Goal: Transaction & Acquisition: Download file/media

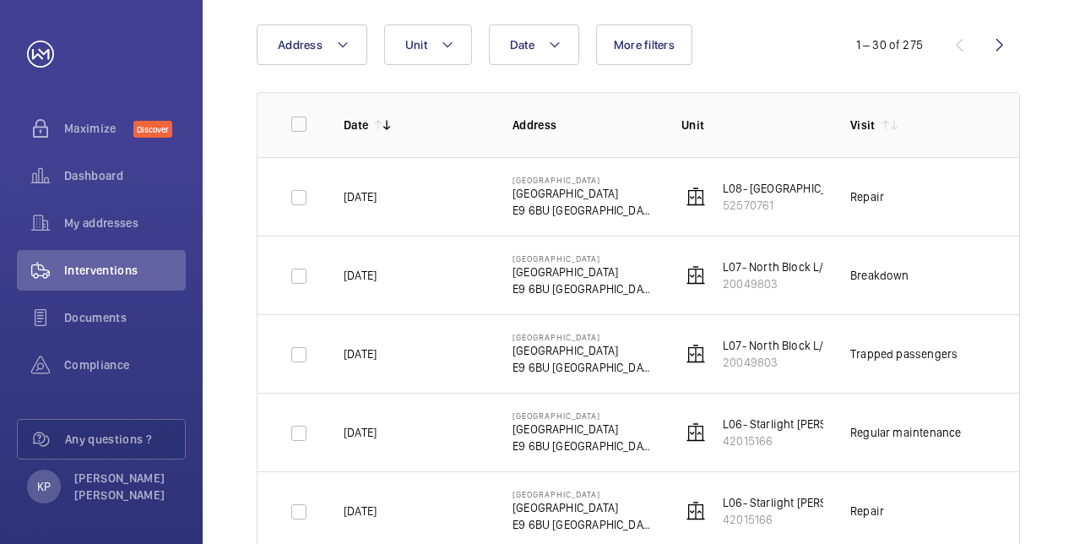
scroll to position [84, 0]
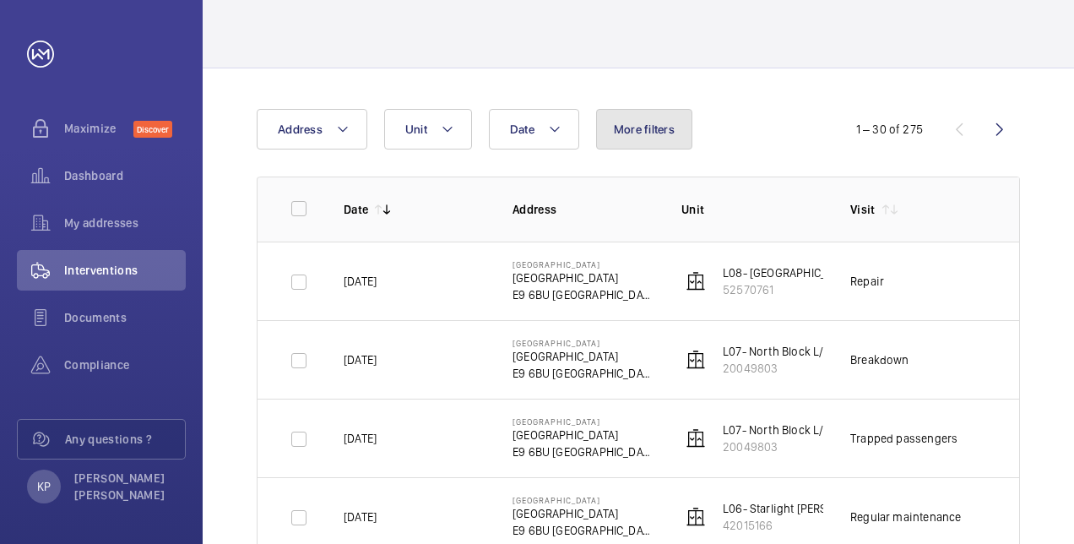
click at [659, 128] on span "More filters" at bounding box center [644, 129] width 61 height 14
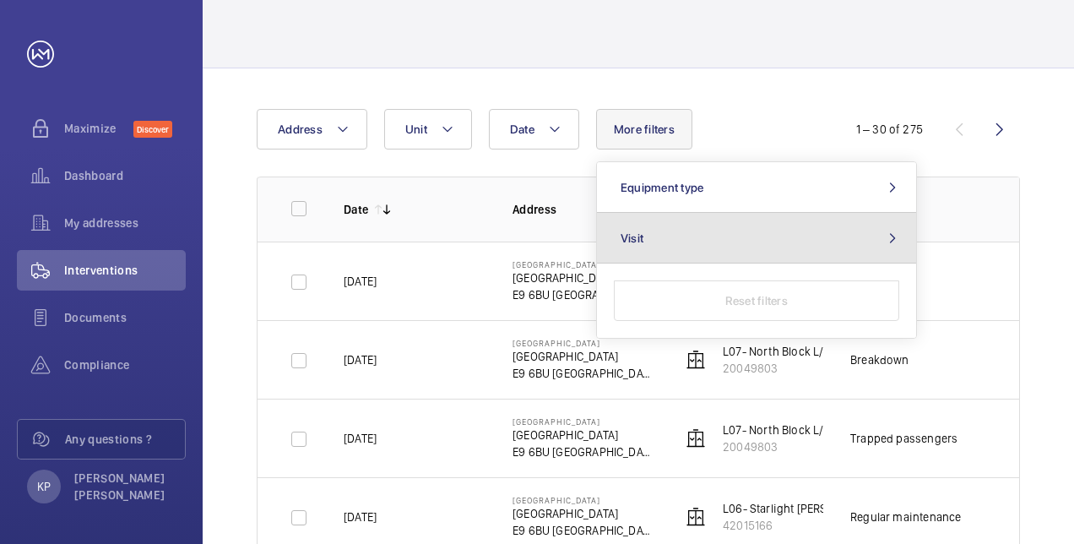
click at [711, 233] on button "Visit" at bounding box center [756, 238] width 319 height 51
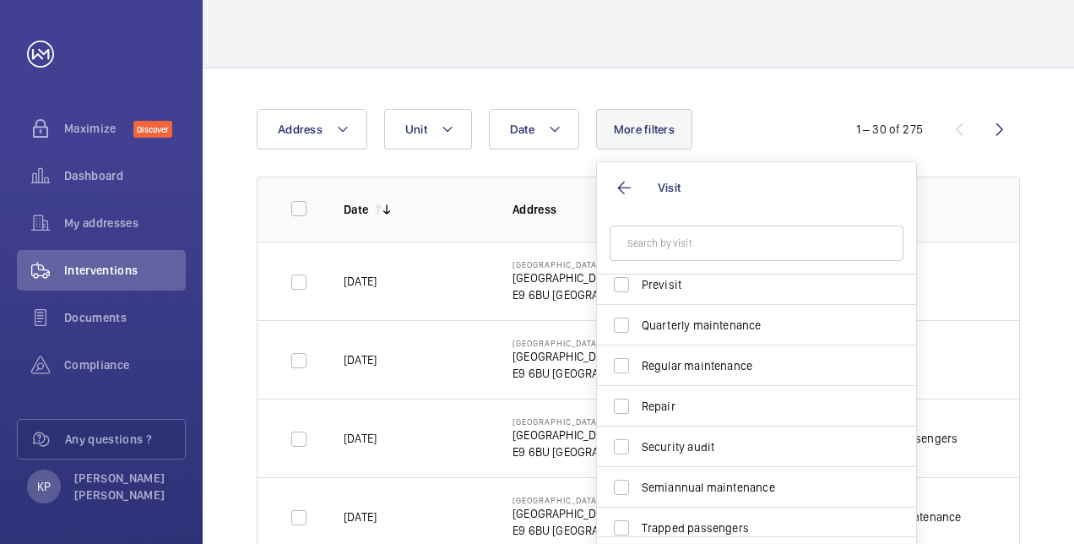
scroll to position [265, 0]
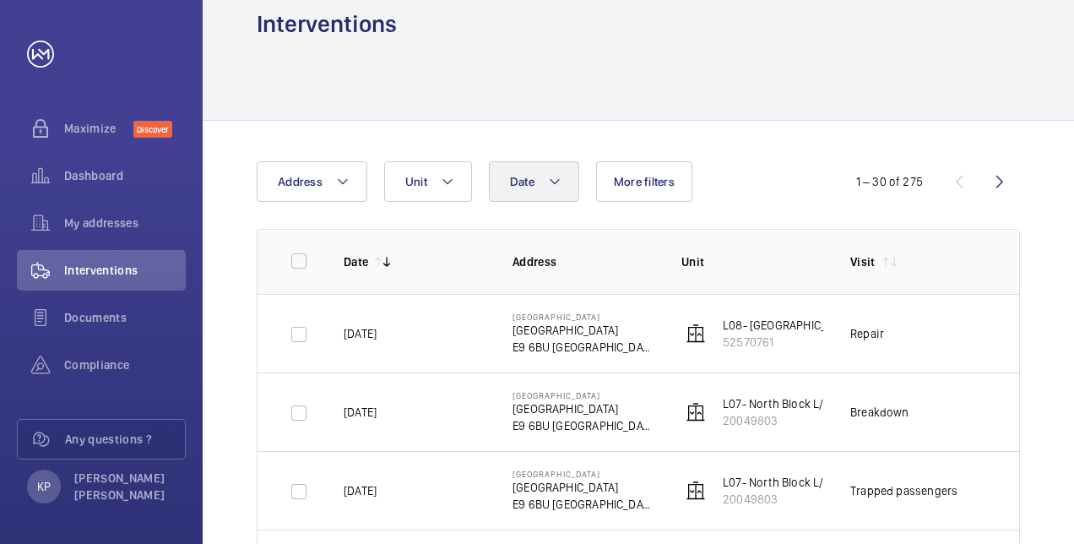
scroll to position [0, 0]
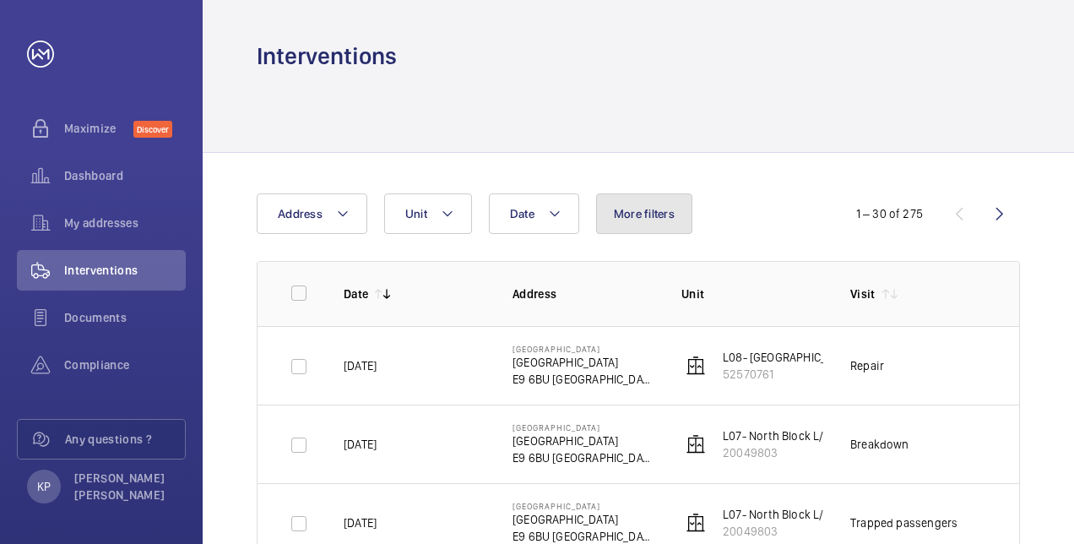
click at [632, 214] on span "More filters" at bounding box center [644, 214] width 61 height 14
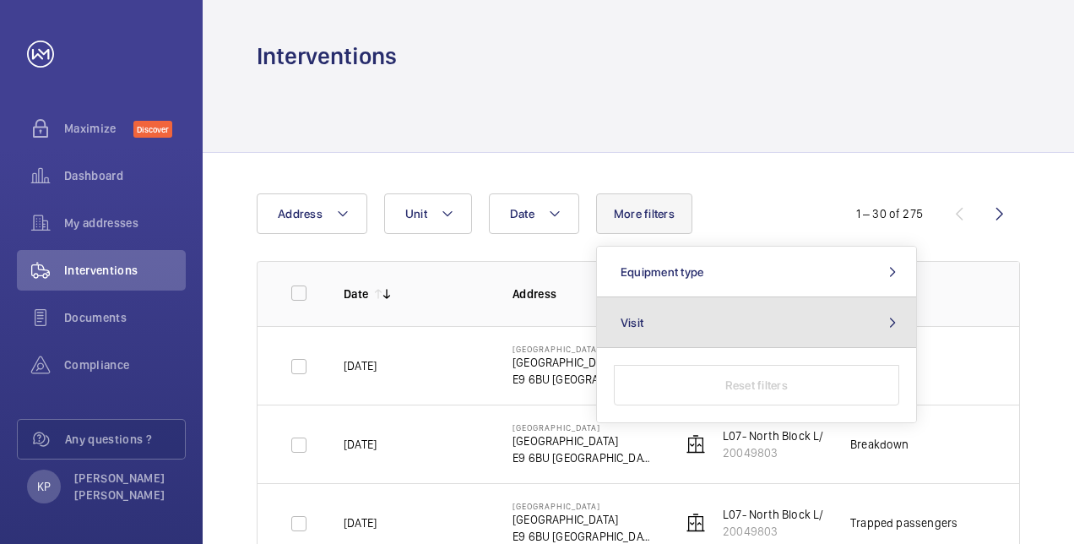
click at [735, 314] on button "Visit" at bounding box center [756, 322] width 319 height 51
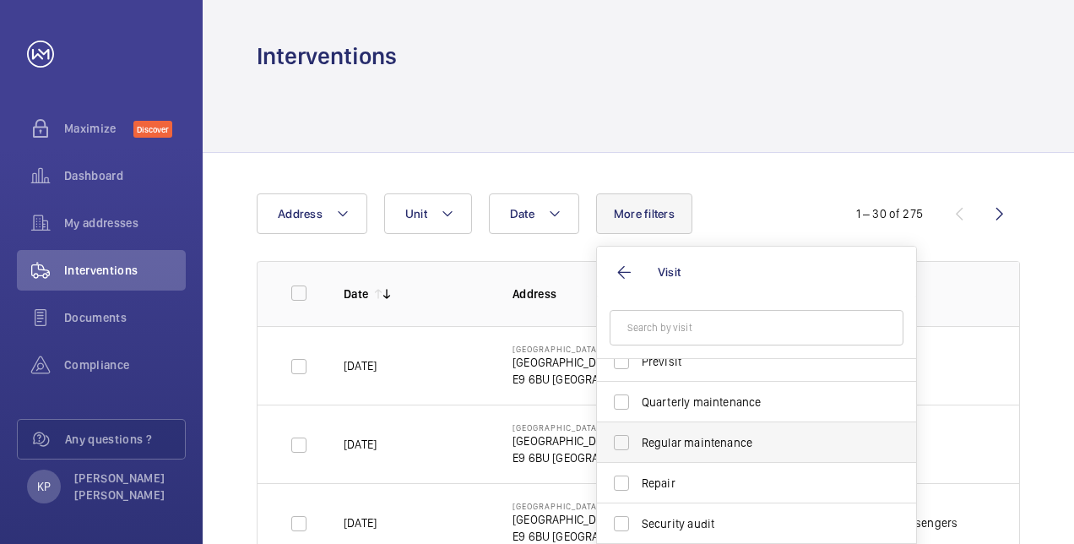
scroll to position [265, 0]
click at [708, 430] on span "Regular maintenance" at bounding box center [758, 438] width 232 height 17
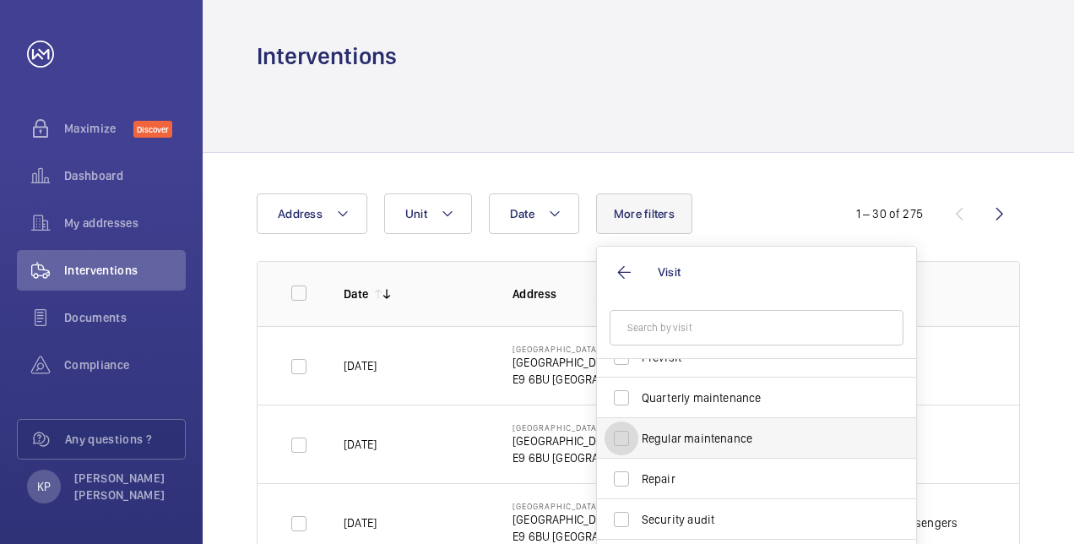
click at [638, 430] on input "Regular maintenance" at bounding box center [622, 438] width 34 height 34
checkbox input "true"
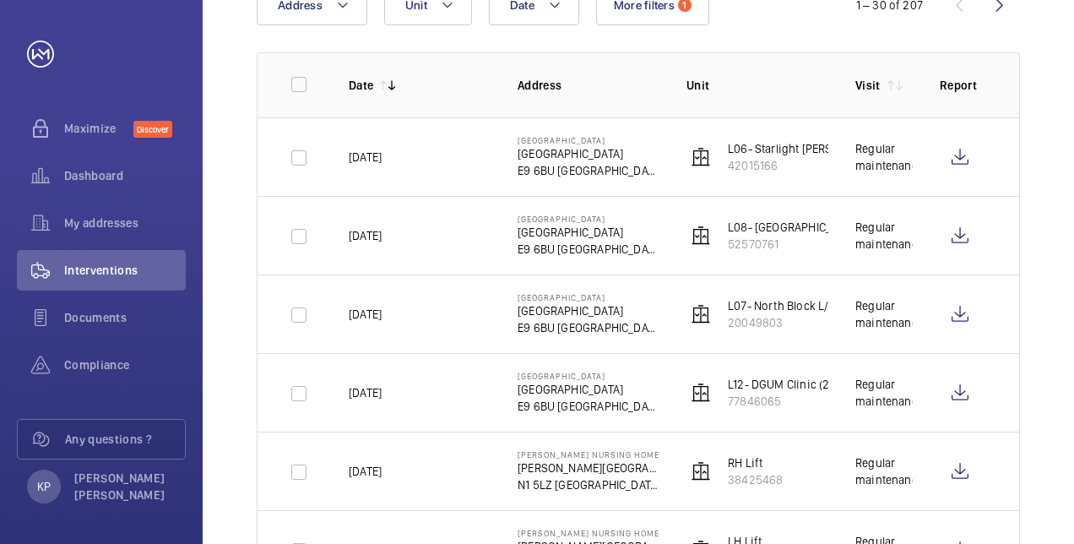
scroll to position [253, 0]
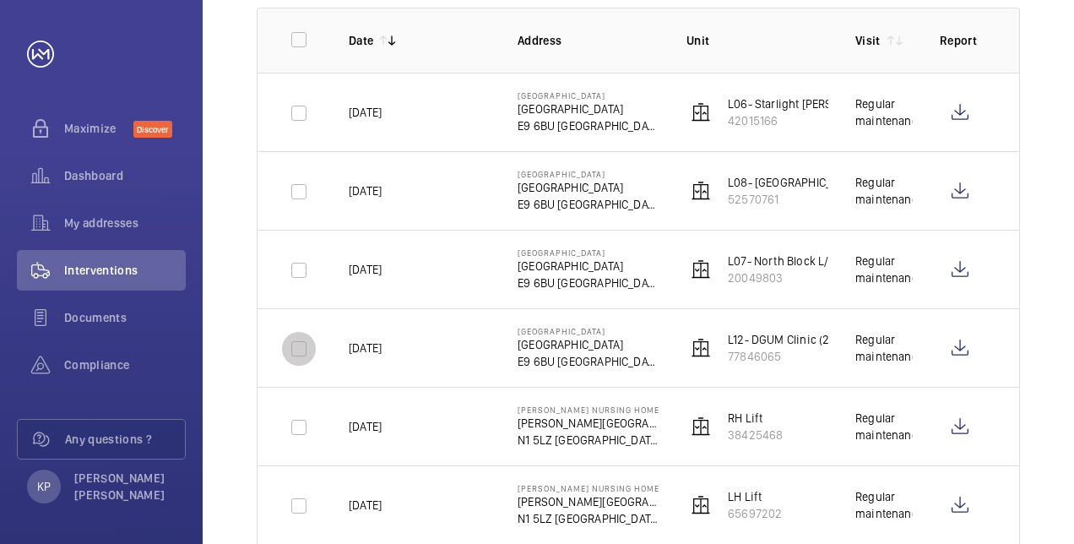
click at [307, 350] on input "checkbox" at bounding box center [299, 349] width 34 height 34
checkbox input "true"
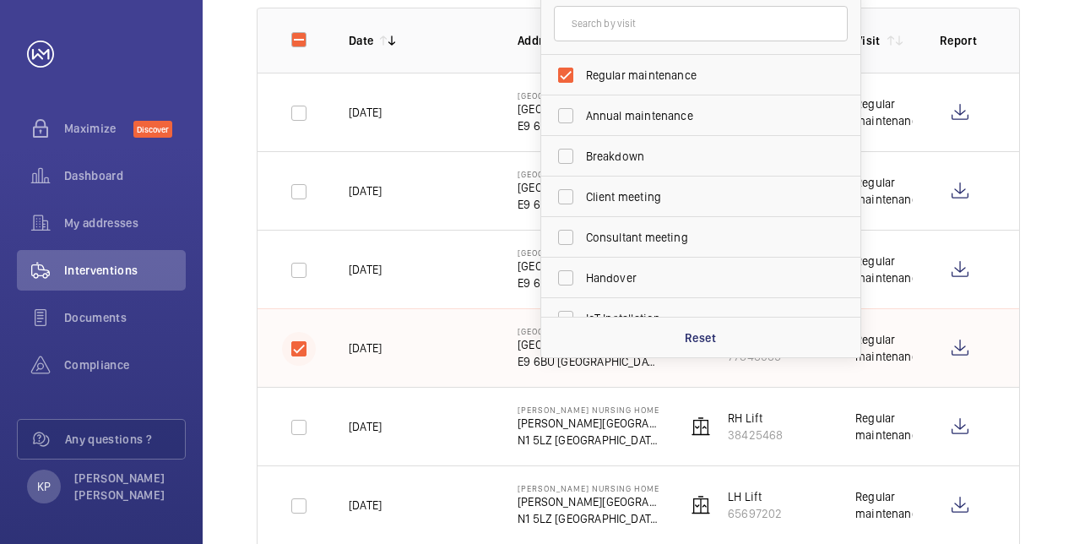
scroll to position [84, 0]
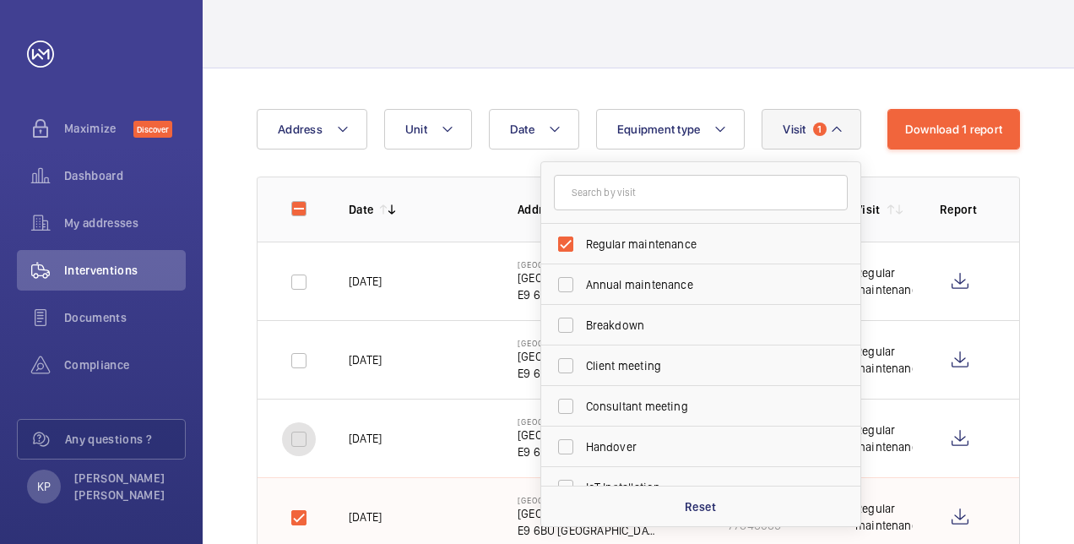
click at [297, 443] on input "checkbox" at bounding box center [299, 439] width 34 height 34
checkbox input "true"
click at [300, 361] on input "checkbox" at bounding box center [299, 361] width 34 height 34
checkbox input "true"
click at [306, 275] on input "checkbox" at bounding box center [299, 282] width 34 height 34
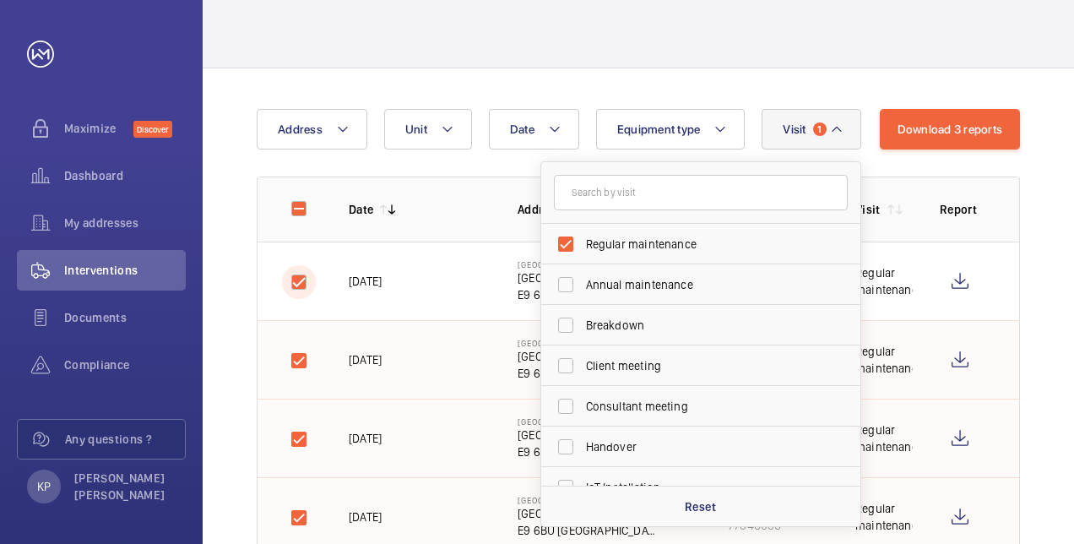
checkbox input "true"
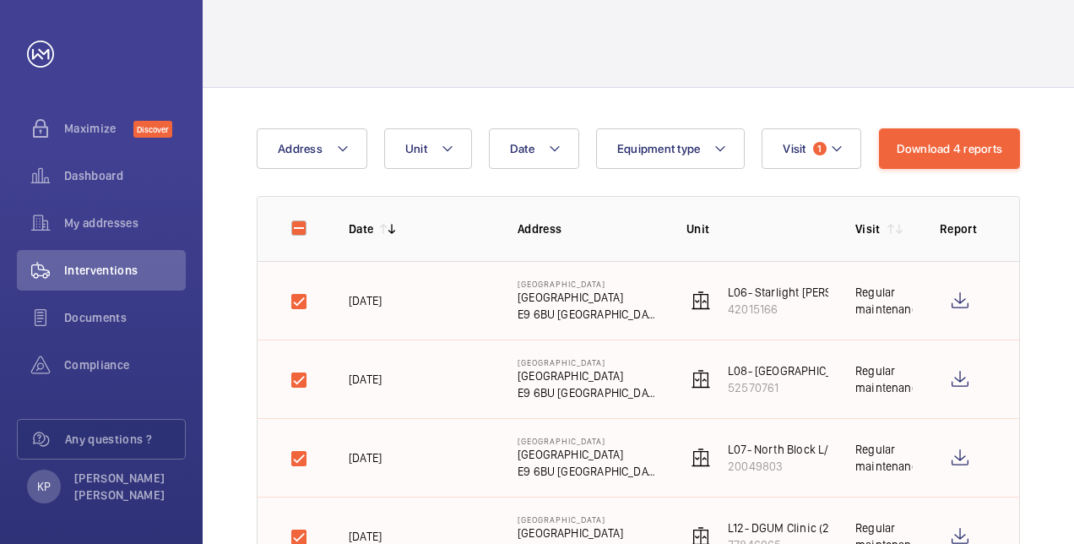
scroll to position [0, 0]
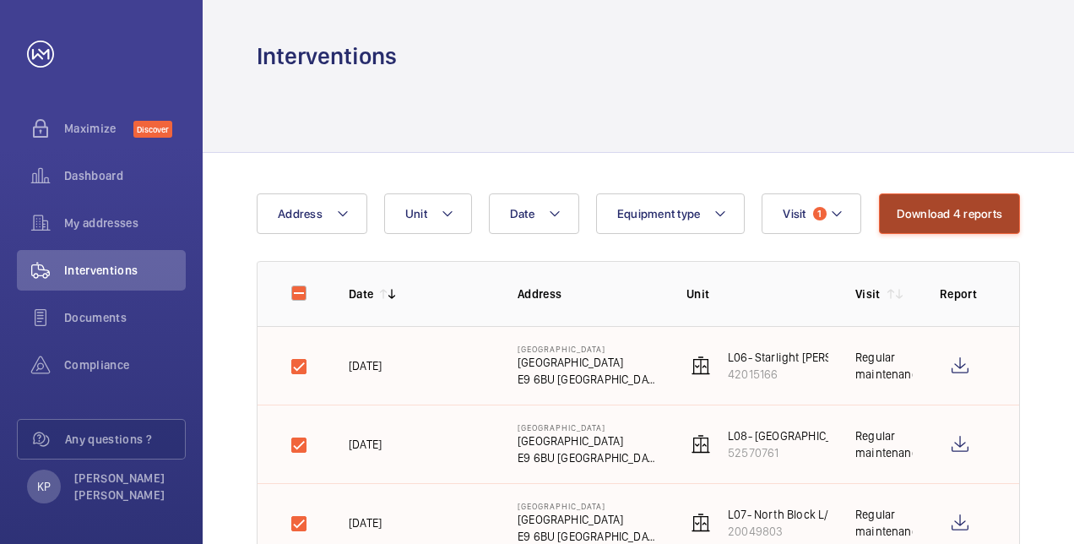
click at [983, 209] on button "Download 4 reports" at bounding box center [950, 213] width 142 height 41
